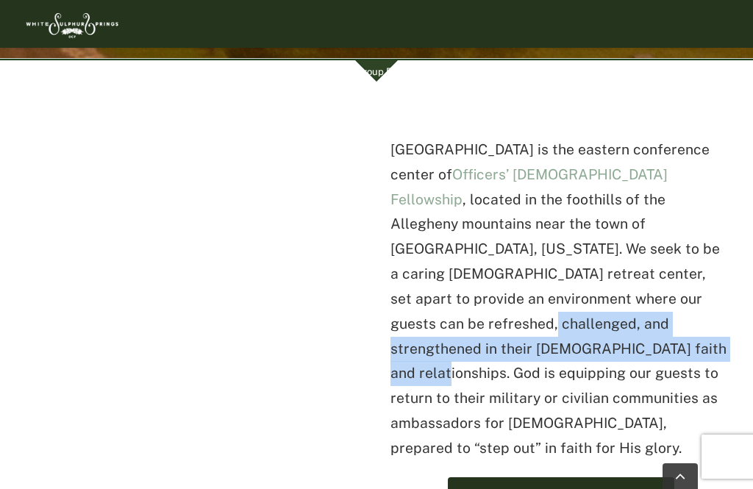
scroll to position [549, 0]
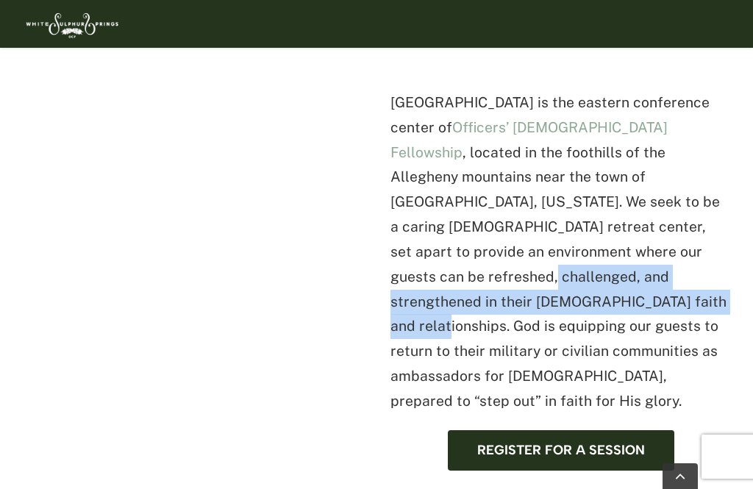
click at [585, 160] on p "White Sulphur Springs is the eastern conference center of Officers’ Christian F…" at bounding box center [561, 252] width 341 height 324
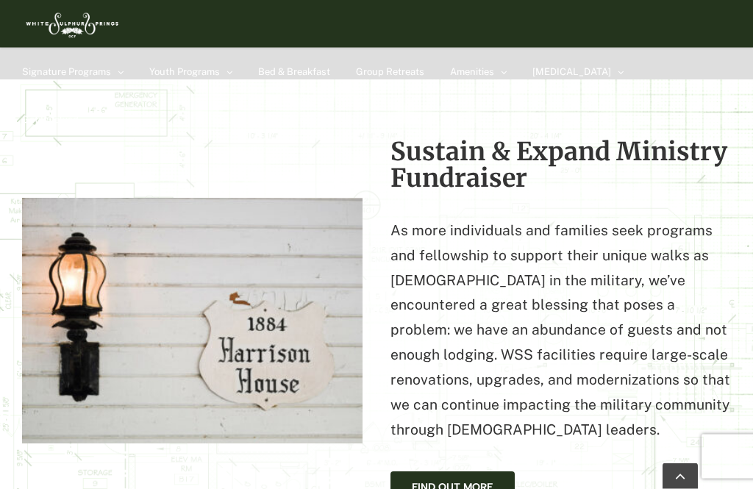
scroll to position [1551, 0]
click at [442, 481] on span "Find Out More" at bounding box center [453, 487] width 82 height 13
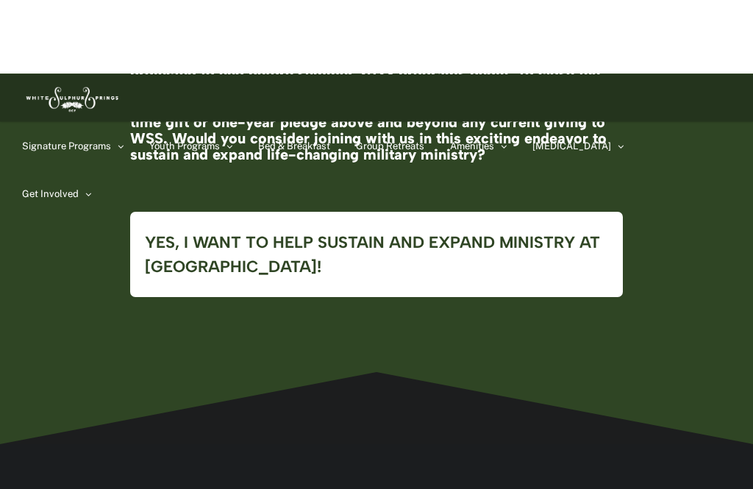
scroll to position [4238, 0]
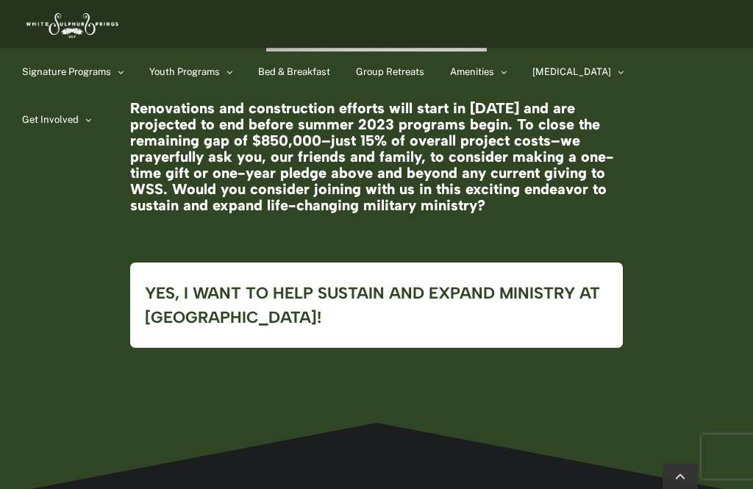
click at [569, 104] on link "[GEOGRAPHIC_DATA]" at bounding box center [512, 111] width 125 height 26
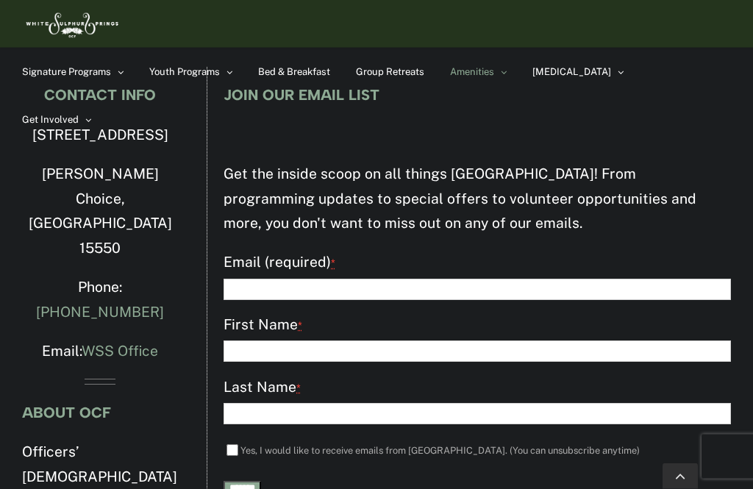
scroll to position [1913, 0]
click at [556, 132] on span "[PERSON_NAME][GEOGRAPHIC_DATA]" at bounding box center [510, 145] width 91 height 26
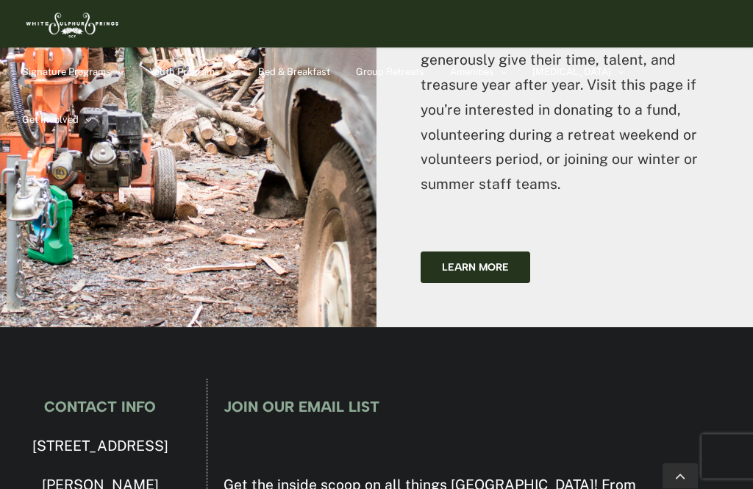
scroll to position [5189, 0]
